Goal: Information Seeking & Learning: Learn about a topic

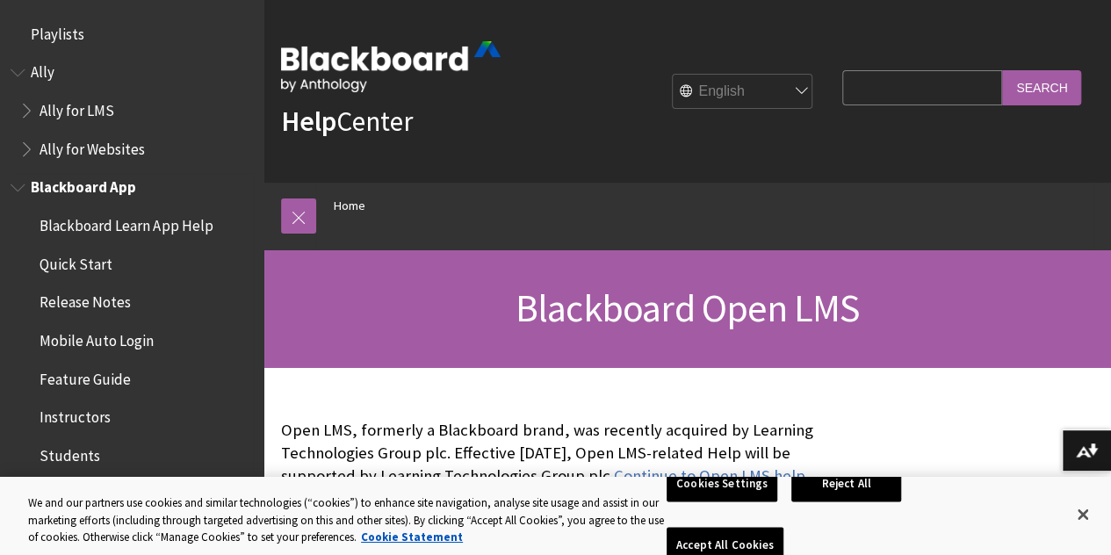
click at [101, 190] on span "Blackboard App" at bounding box center [83, 185] width 105 height 24
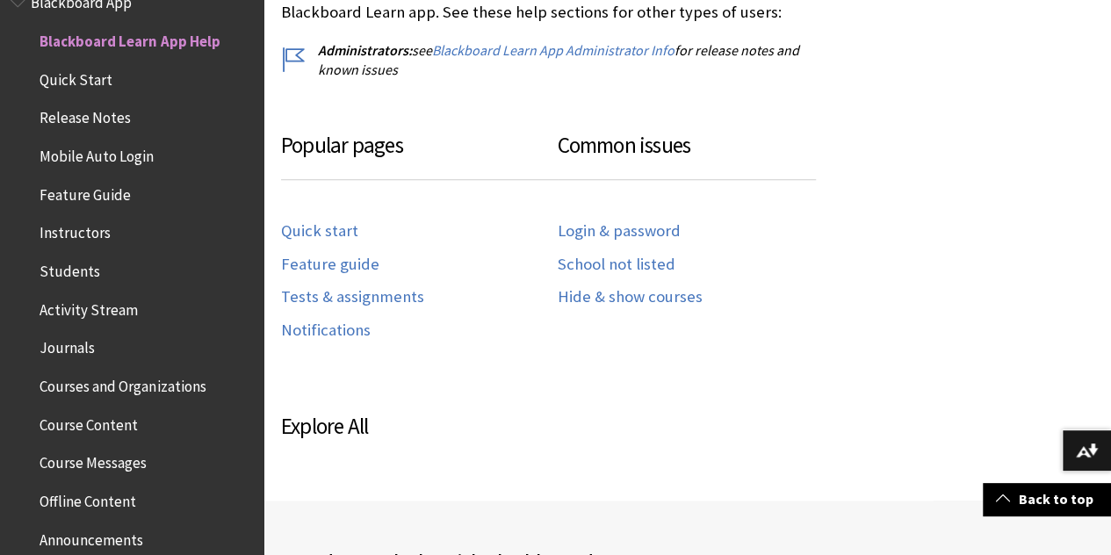
scroll to position [854, 0]
click at [599, 234] on link "Login & password" at bounding box center [618, 232] width 123 height 20
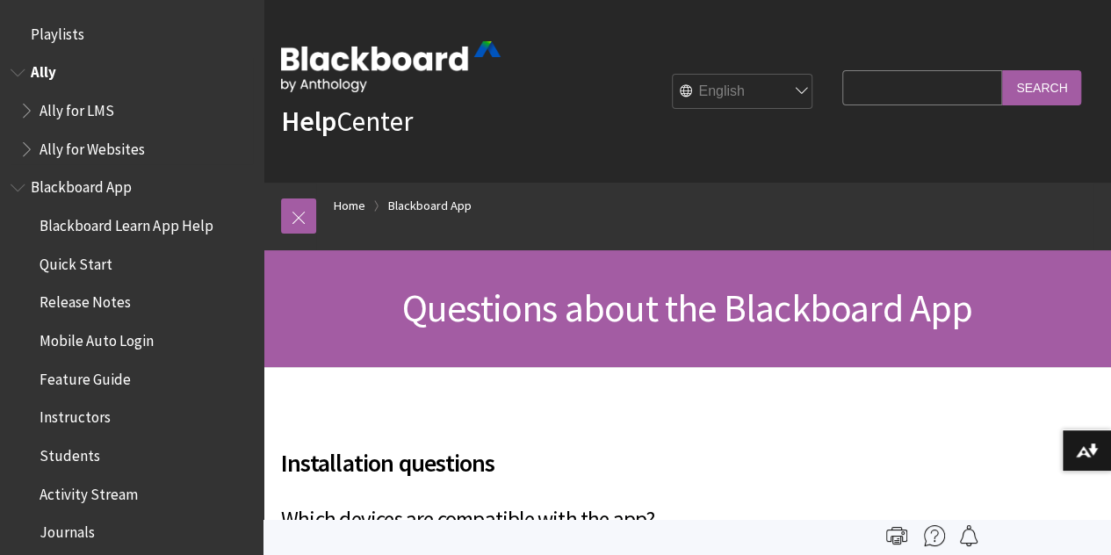
click at [40, 68] on span "Ally" at bounding box center [43, 70] width 25 height 24
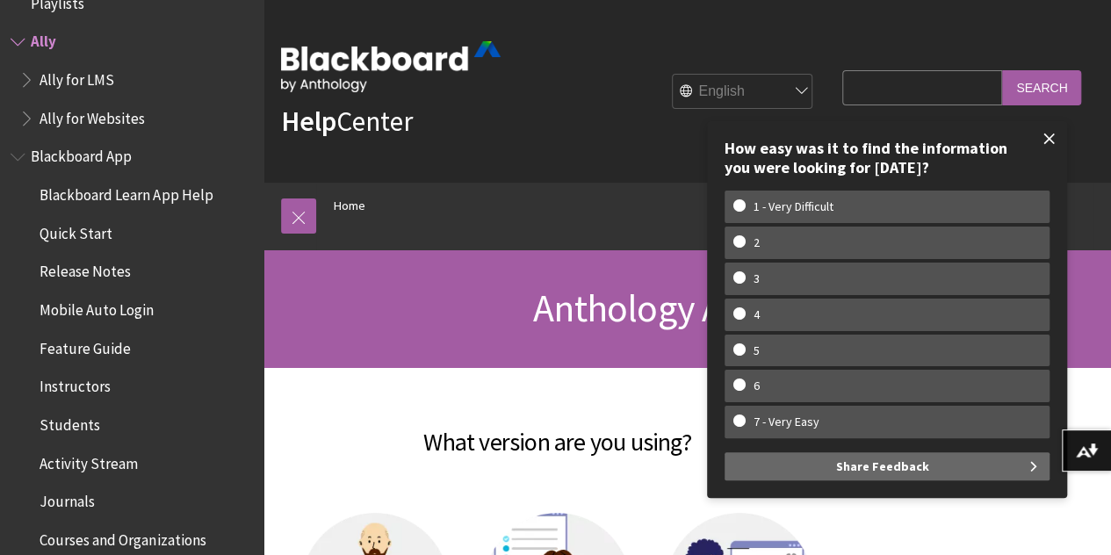
click at [1052, 133] on span at bounding box center [1049, 138] width 37 height 37
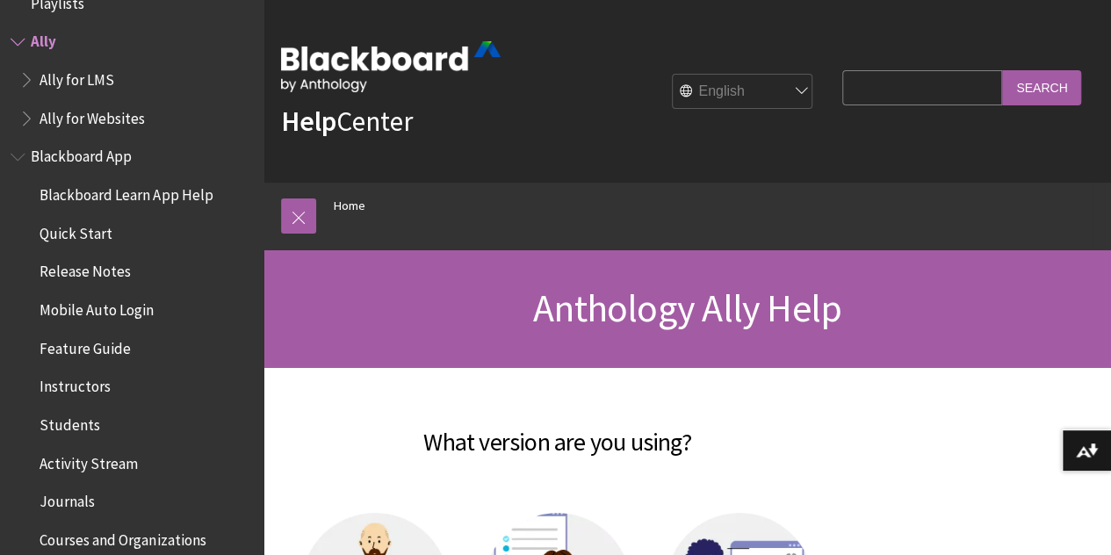
click at [911, 74] on input "Search Query" at bounding box center [922, 87] width 160 height 34
type input "blackboard test generator"
click at [1002, 70] on input "Search" at bounding box center [1041, 87] width 79 height 34
